Goal: Transaction & Acquisition: Book appointment/travel/reservation

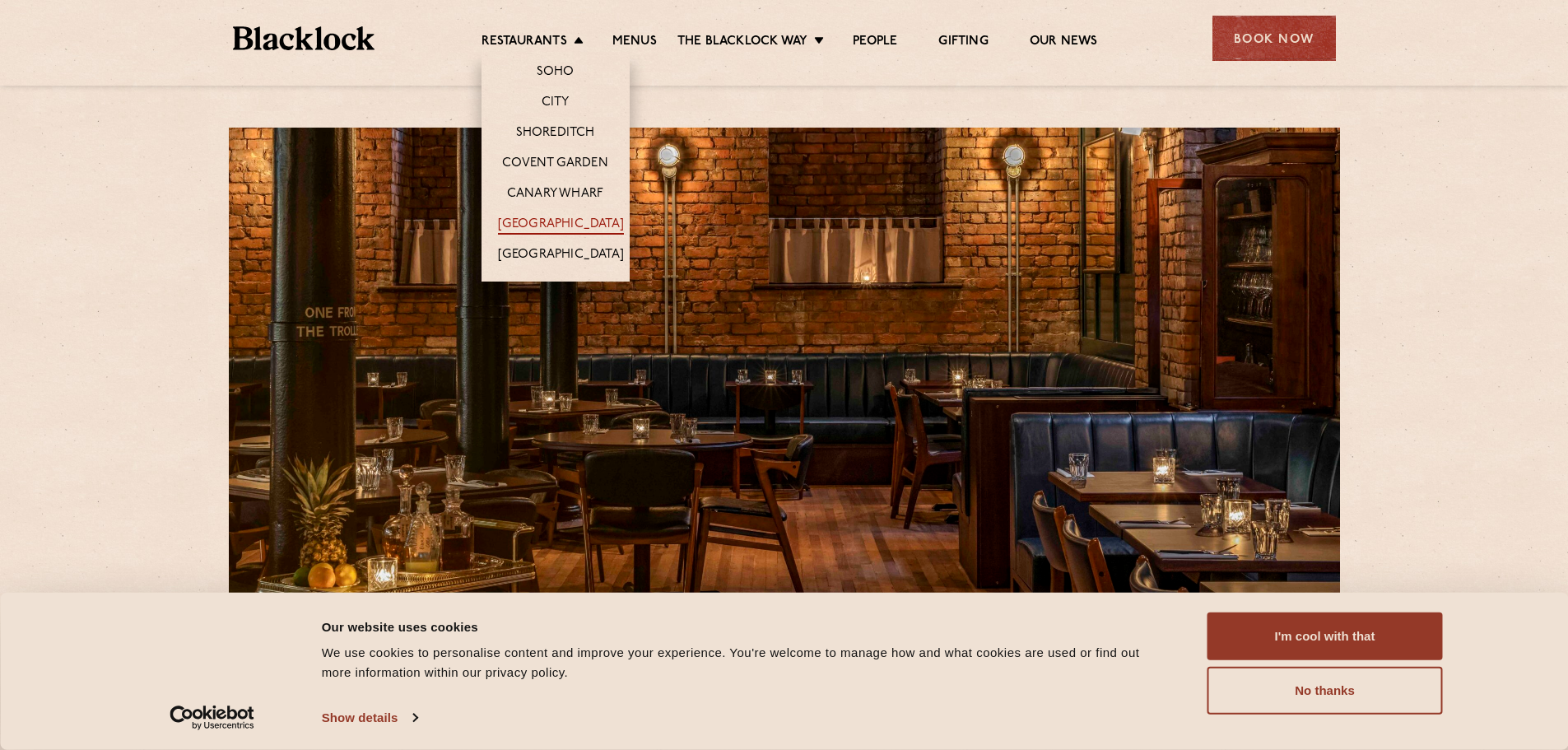
click at [572, 218] on link "[GEOGRAPHIC_DATA]" at bounding box center [561, 225] width 126 height 18
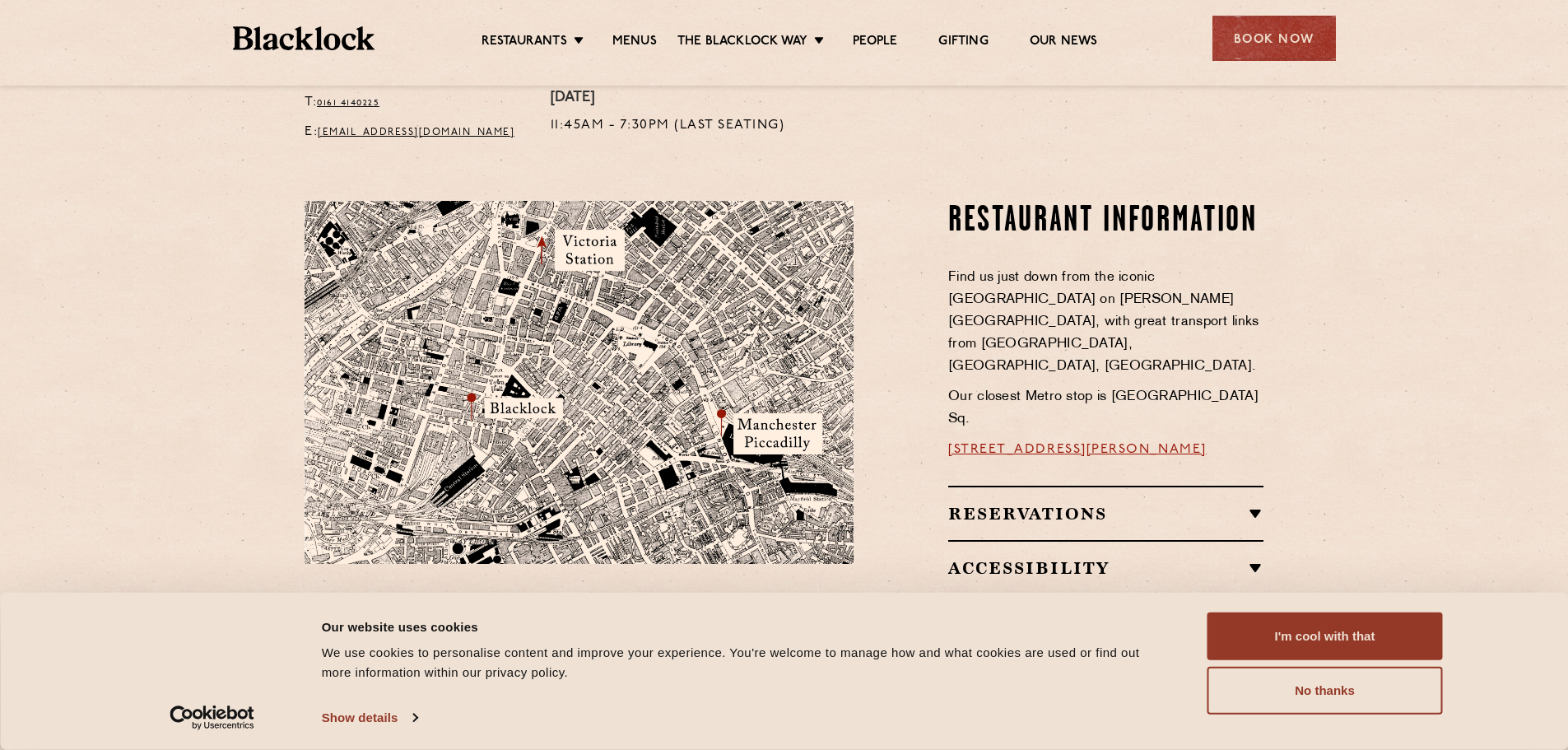
scroll to position [1070, 0]
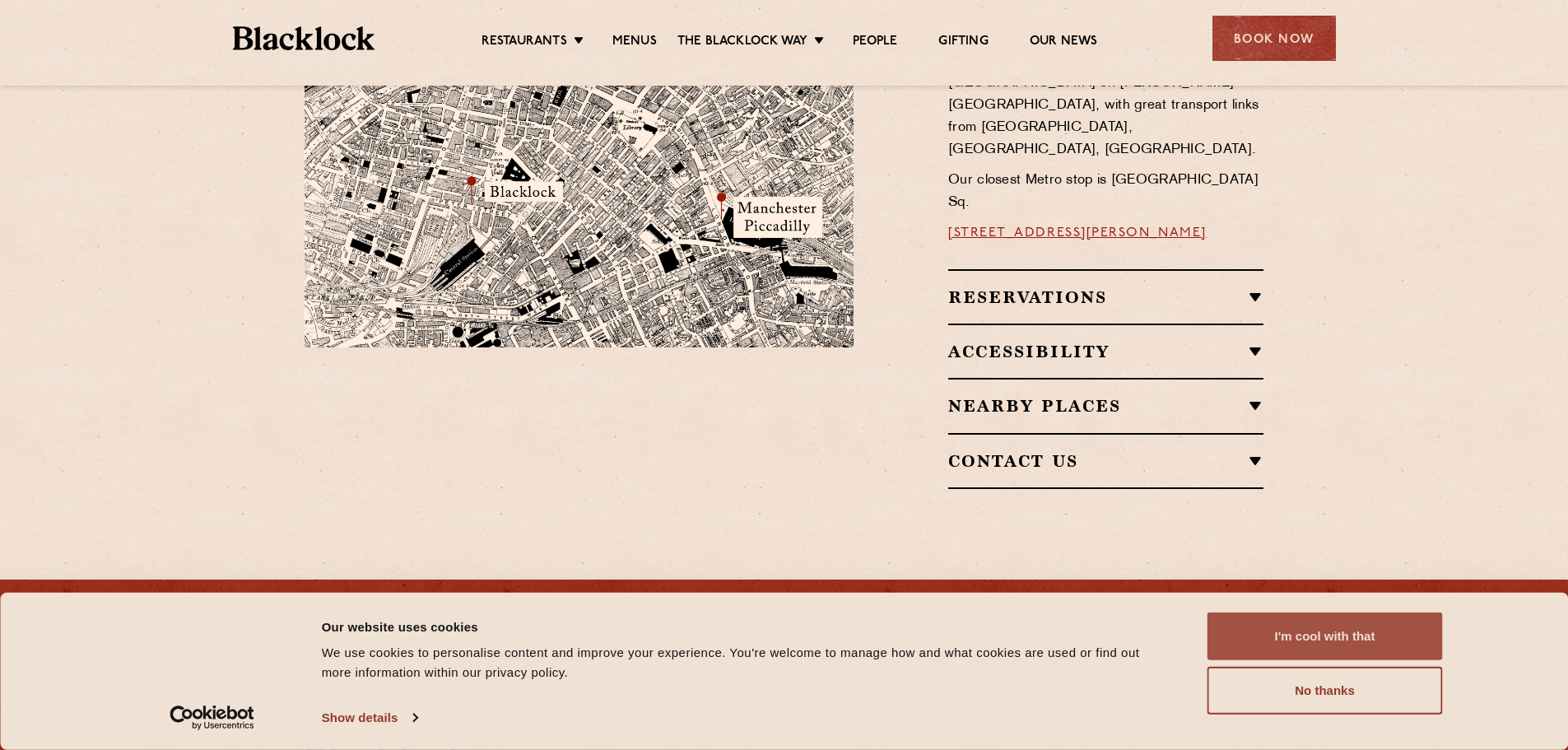
click at [1303, 652] on button "I'm cool with that" at bounding box center [1325, 637] width 235 height 48
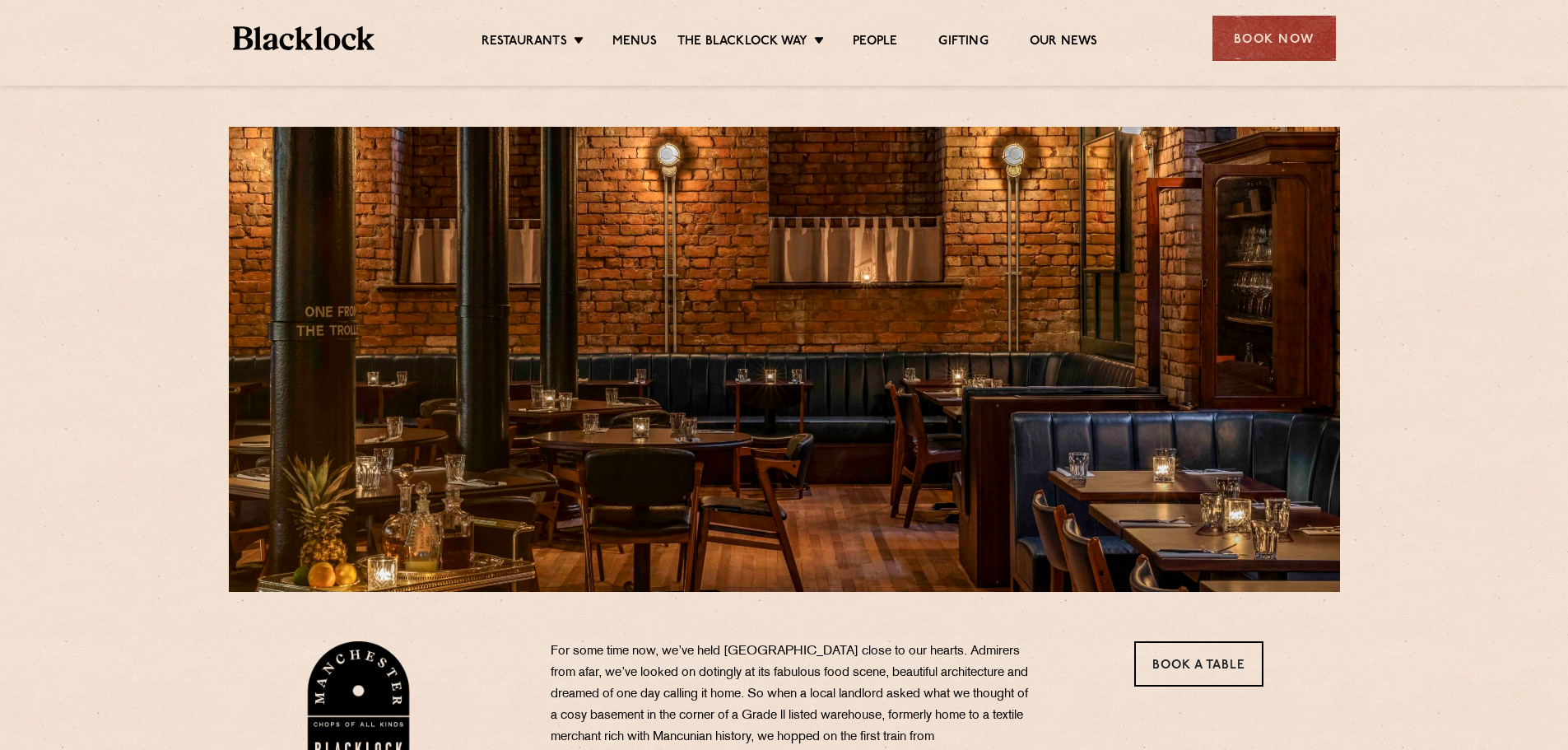
scroll to position [0, 0]
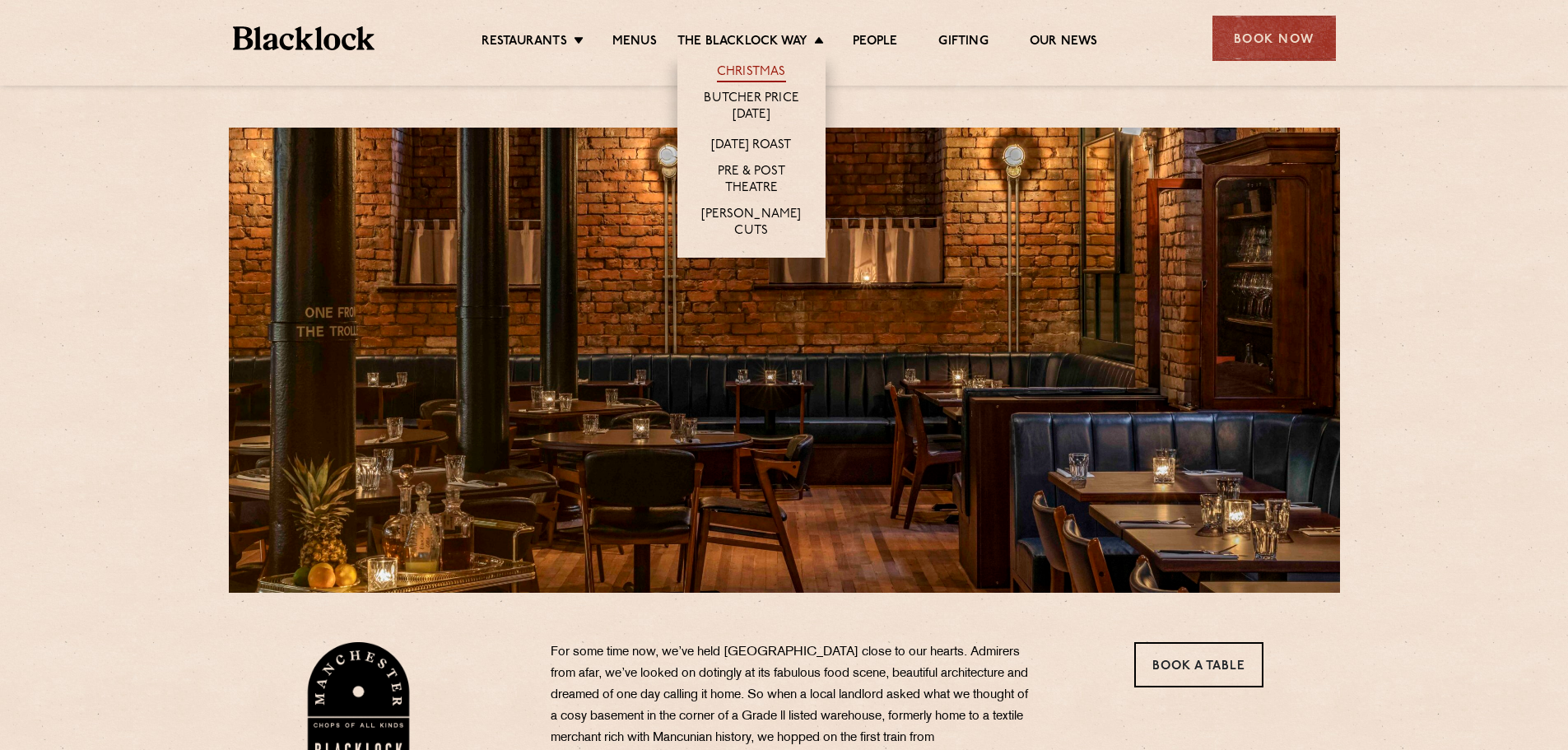
click at [732, 64] on link "Christmas" at bounding box center [751, 73] width 69 height 18
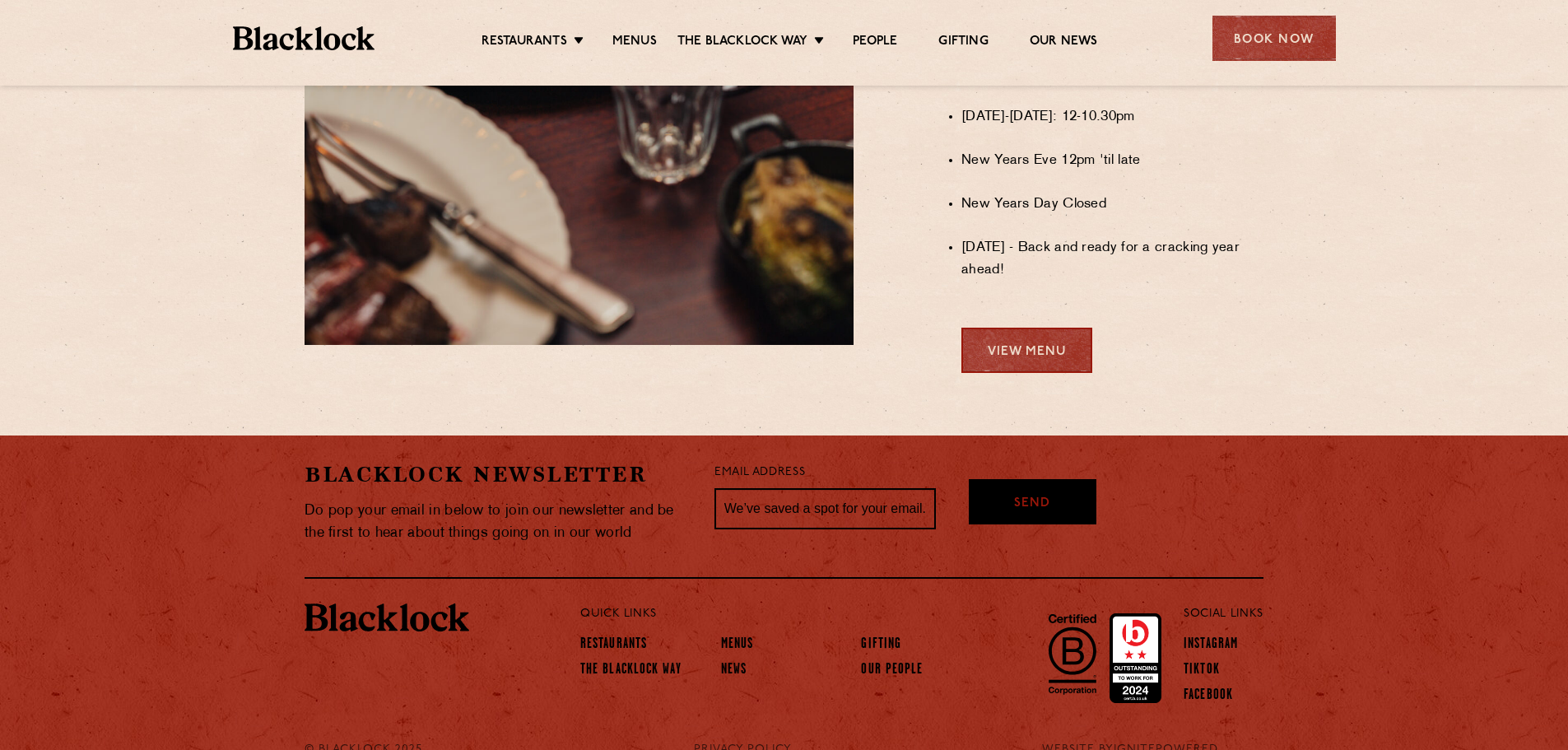
scroll to position [1438, 0]
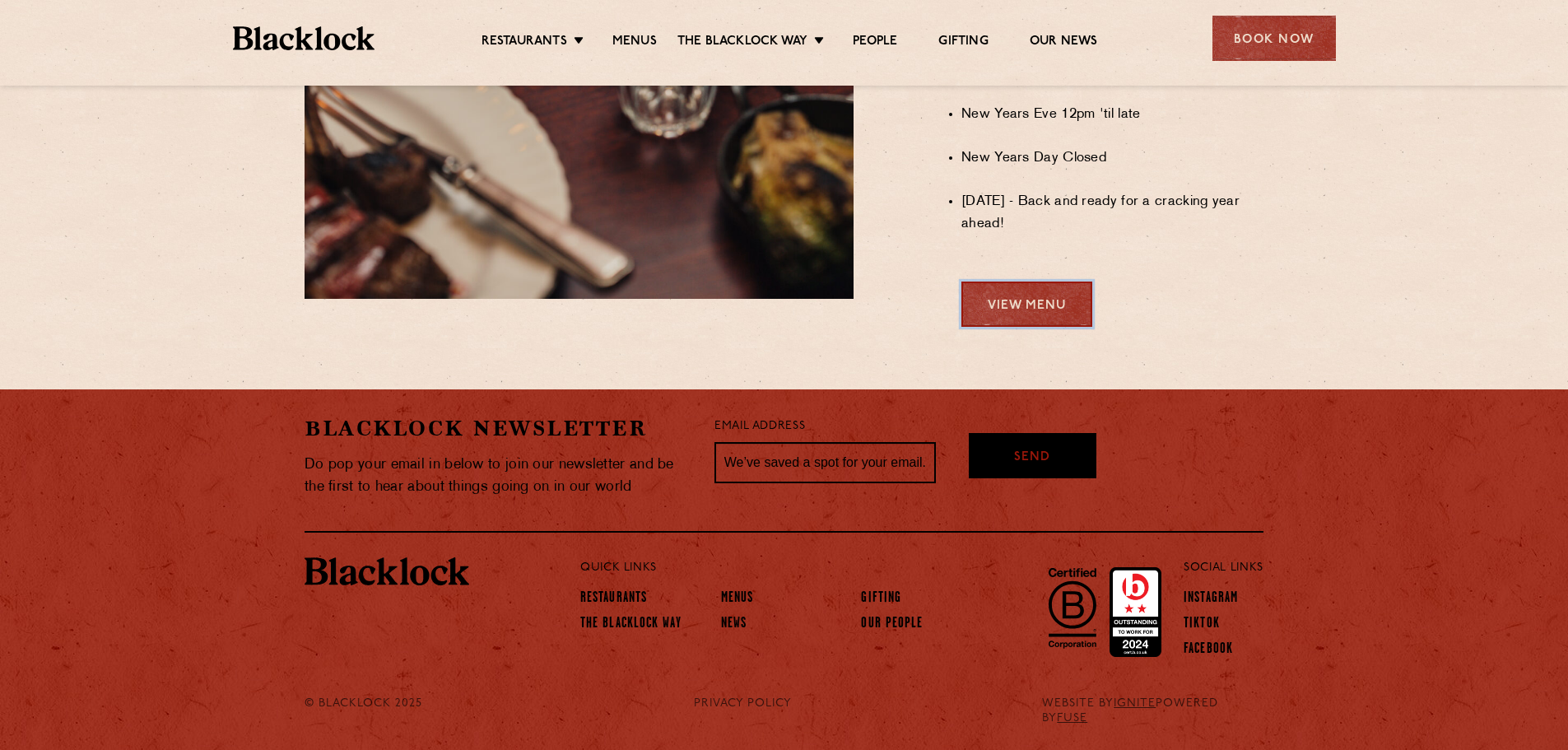
click at [1004, 327] on link "View Menu" at bounding box center [1027, 303] width 131 height 45
